Goal: Information Seeking & Learning: Learn about a topic

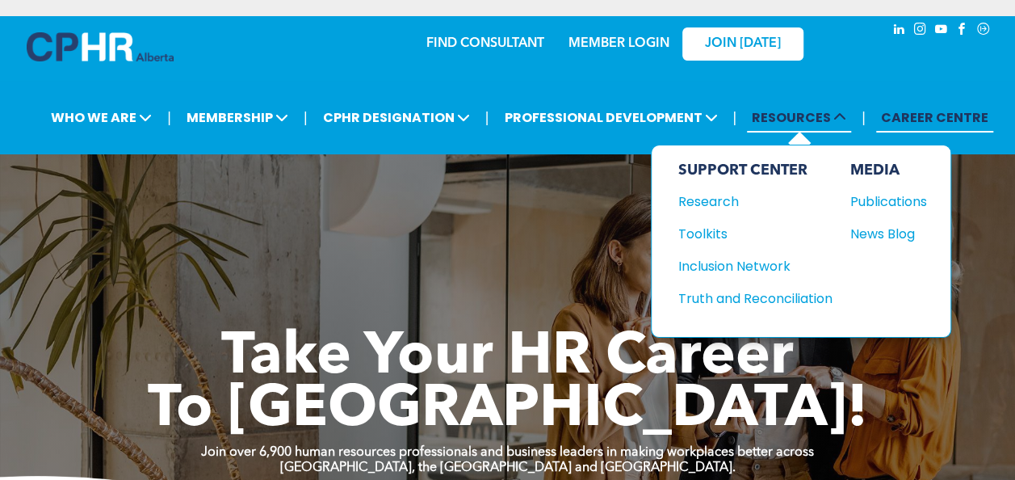
click at [796, 121] on span "RESOURCES" at bounding box center [799, 118] width 104 height 30
click at [691, 236] on div "Toolkits" at bounding box center [747, 234] width 139 height 20
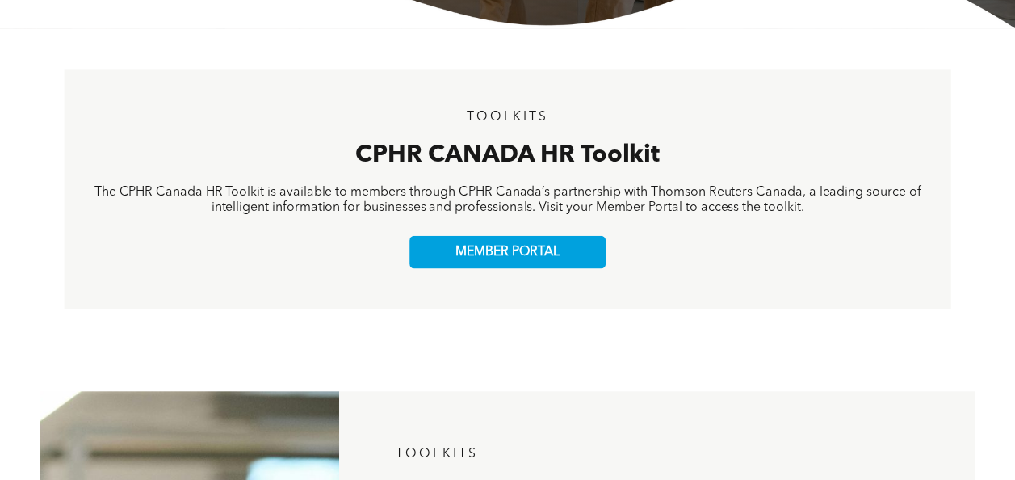
scroll to position [518, 0]
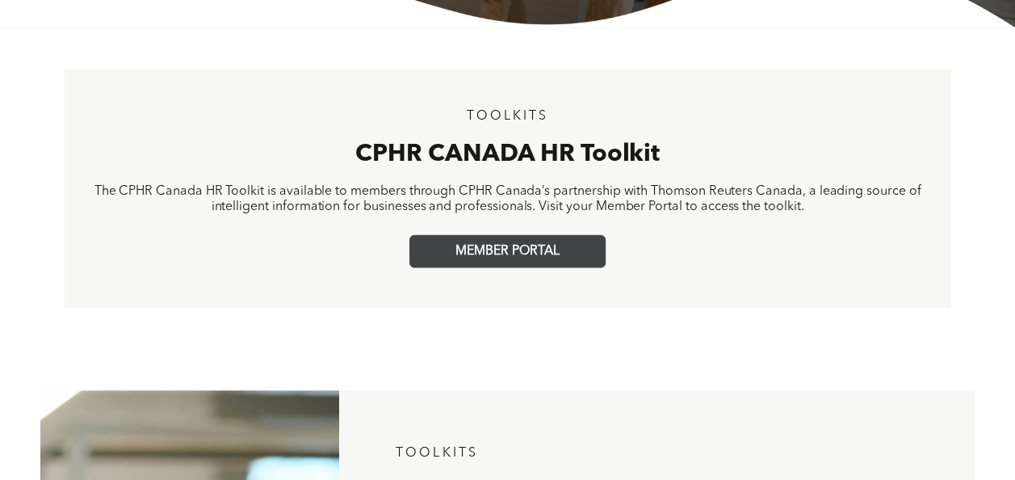
click at [537, 251] on span "MEMBER PORTAL" at bounding box center [507, 251] width 104 height 15
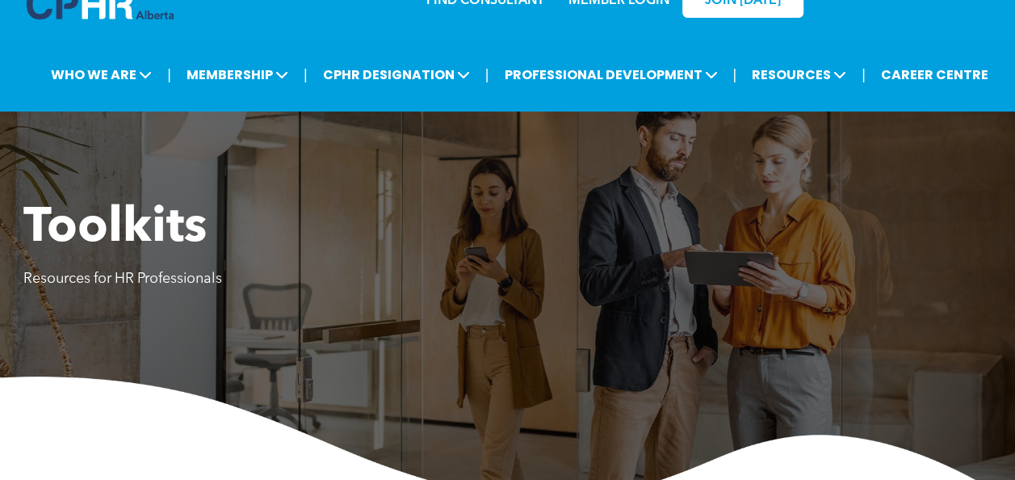
scroll to position [0, 0]
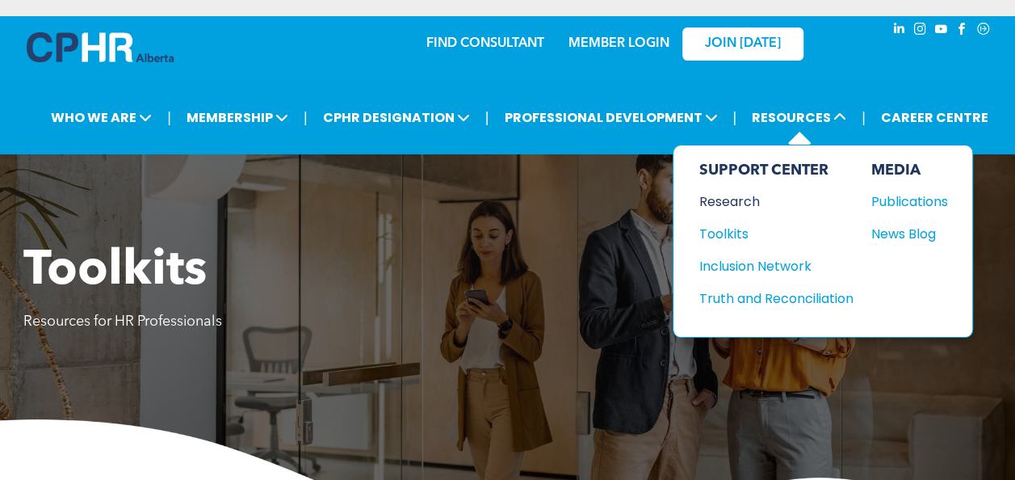
click at [723, 204] on div "Research" at bounding box center [768, 201] width 139 height 20
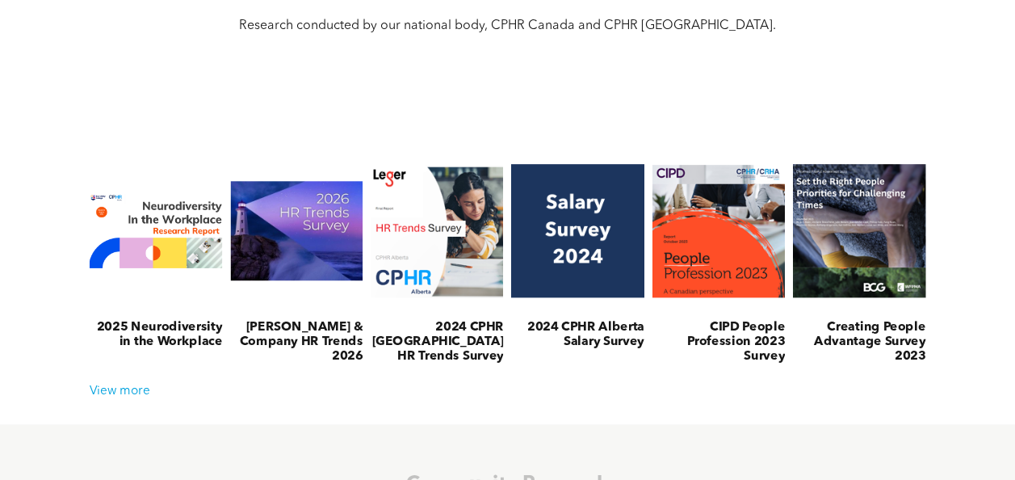
scroll to position [556, 0]
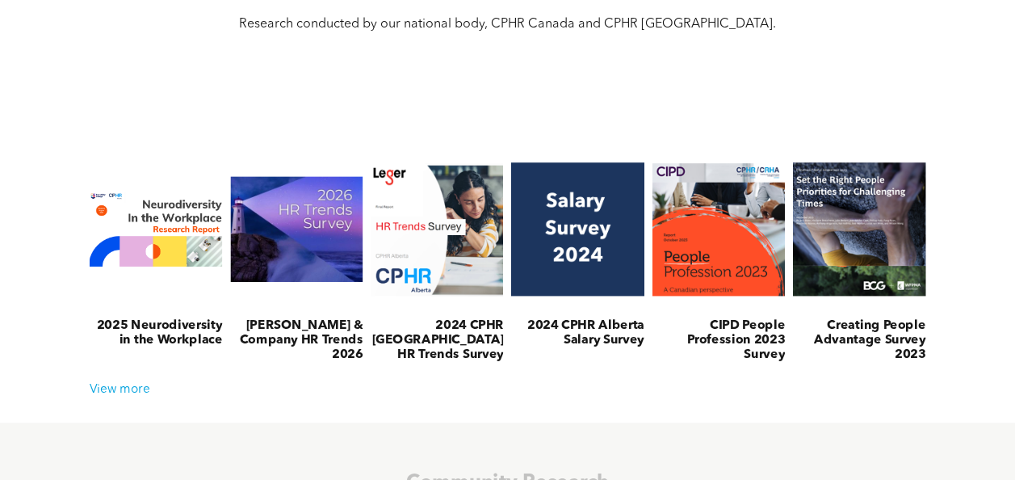
click at [325, 232] on link at bounding box center [296, 229] width 141 height 165
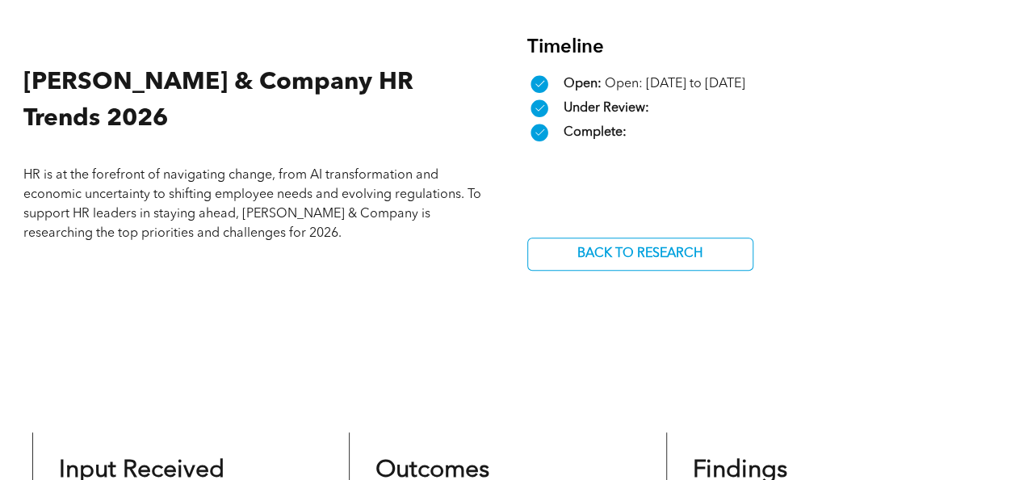
scroll to position [552, 0]
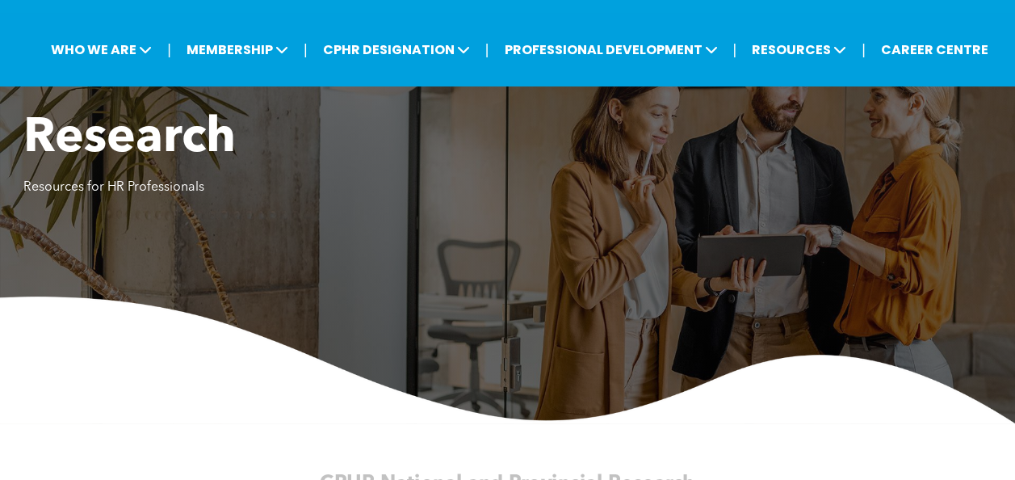
scroll to position [65, 0]
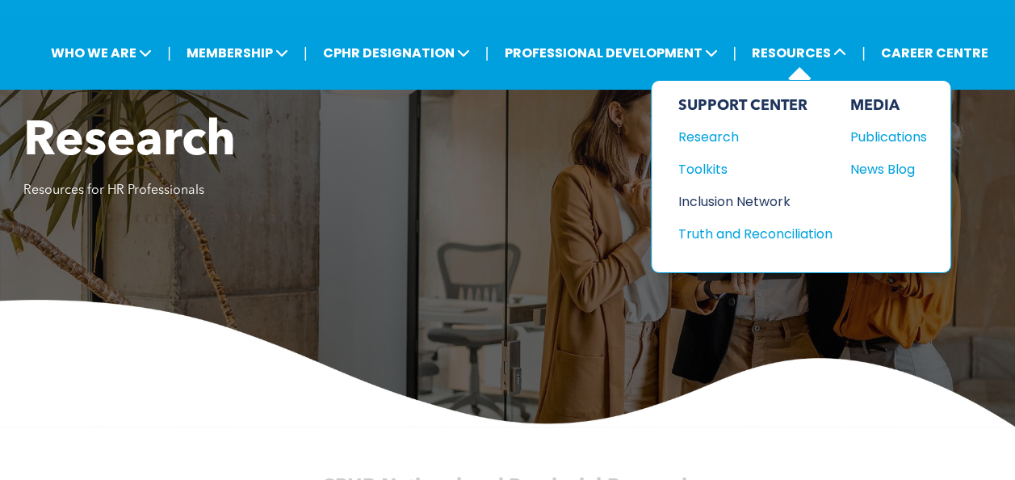
click at [757, 195] on div "Inclusion Network" at bounding box center [747, 201] width 139 height 20
